Goal: Information Seeking & Learning: Understand process/instructions

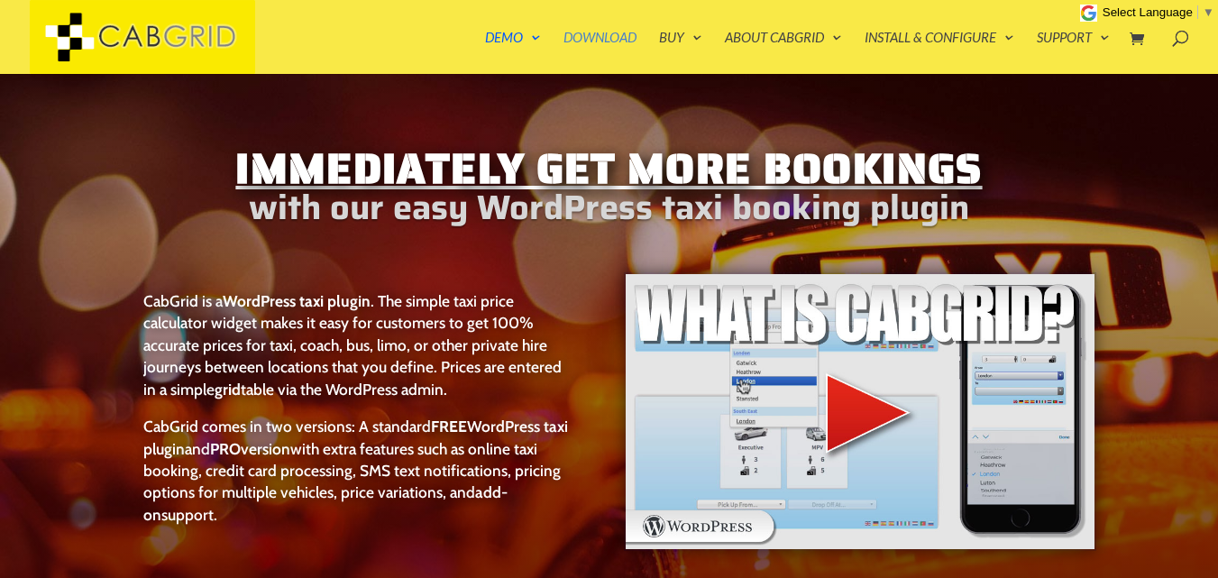
click at [609, 36] on link "Download" at bounding box center [599, 52] width 73 height 43
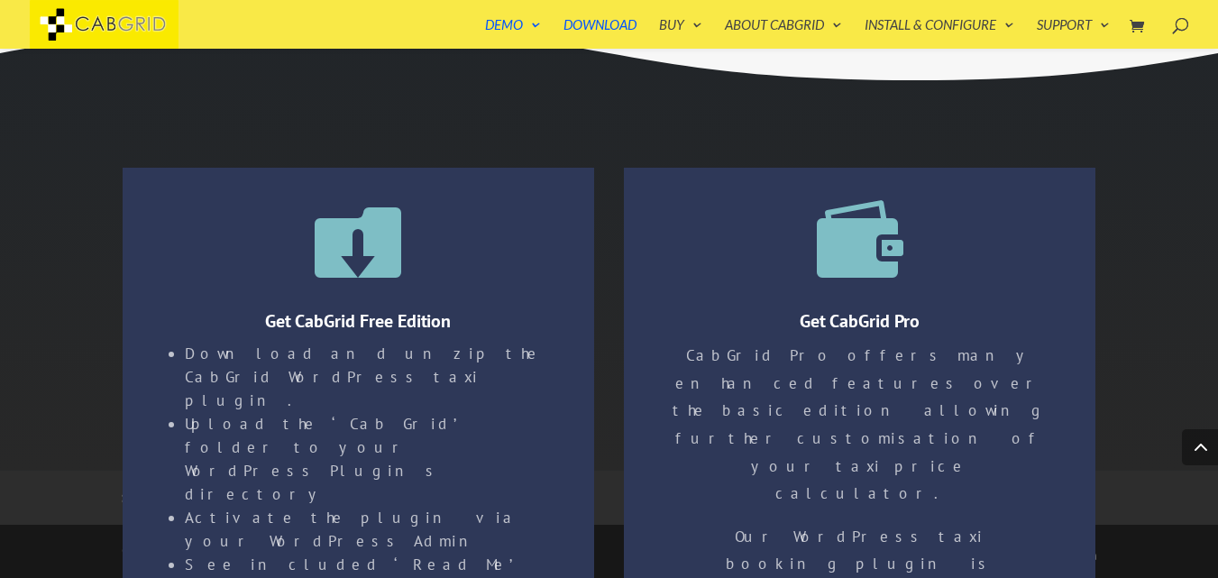
scroll to position [2978, 0]
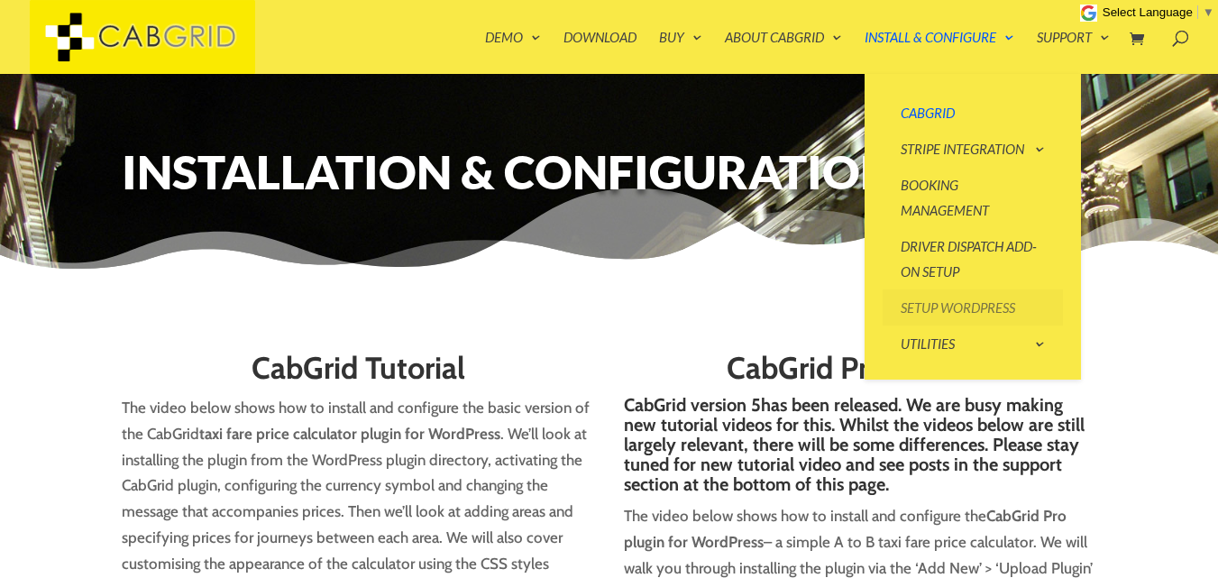
click at [976, 304] on link "Setup WordPress" at bounding box center [972, 307] width 180 height 36
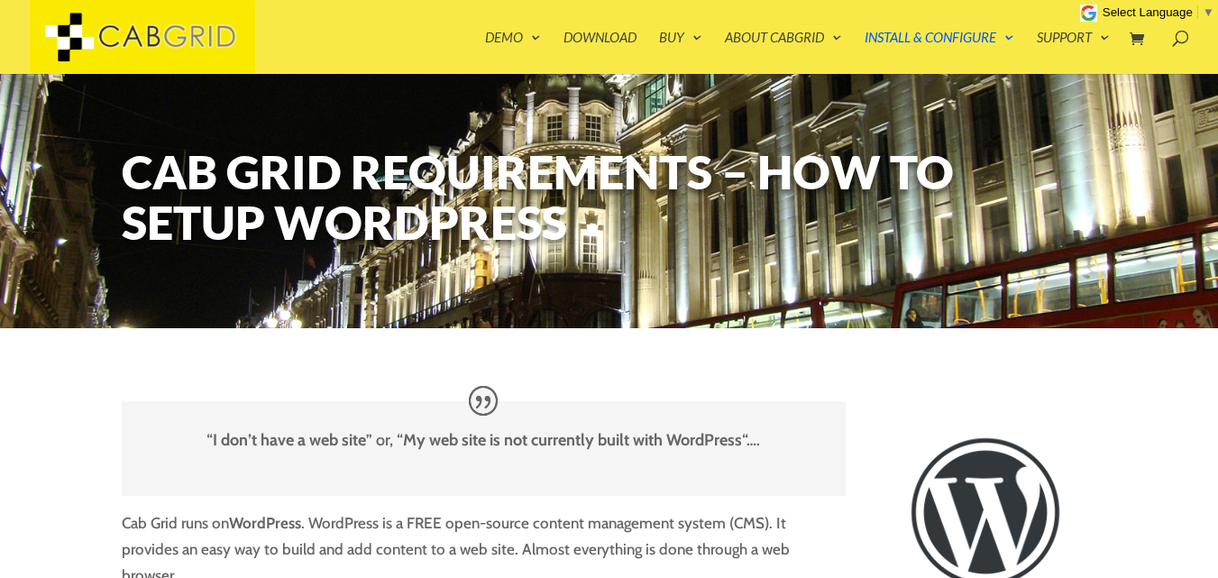
click at [591, 27] on div at bounding box center [636, 37] width 1218 height 74
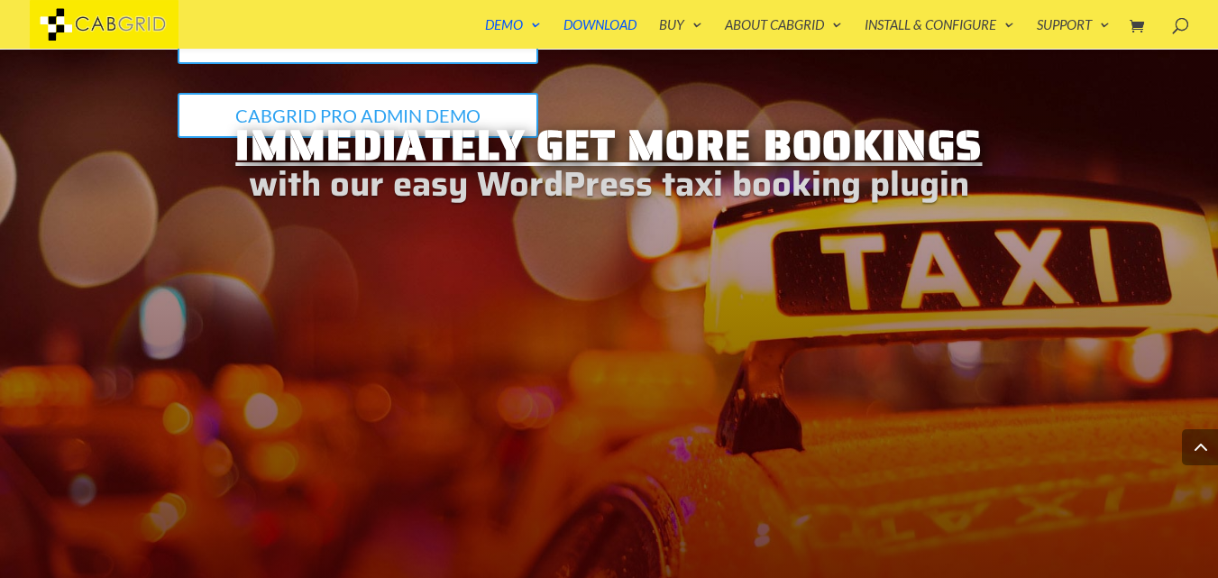
scroll to position [2079, 0]
